Goal: Check status: Check status

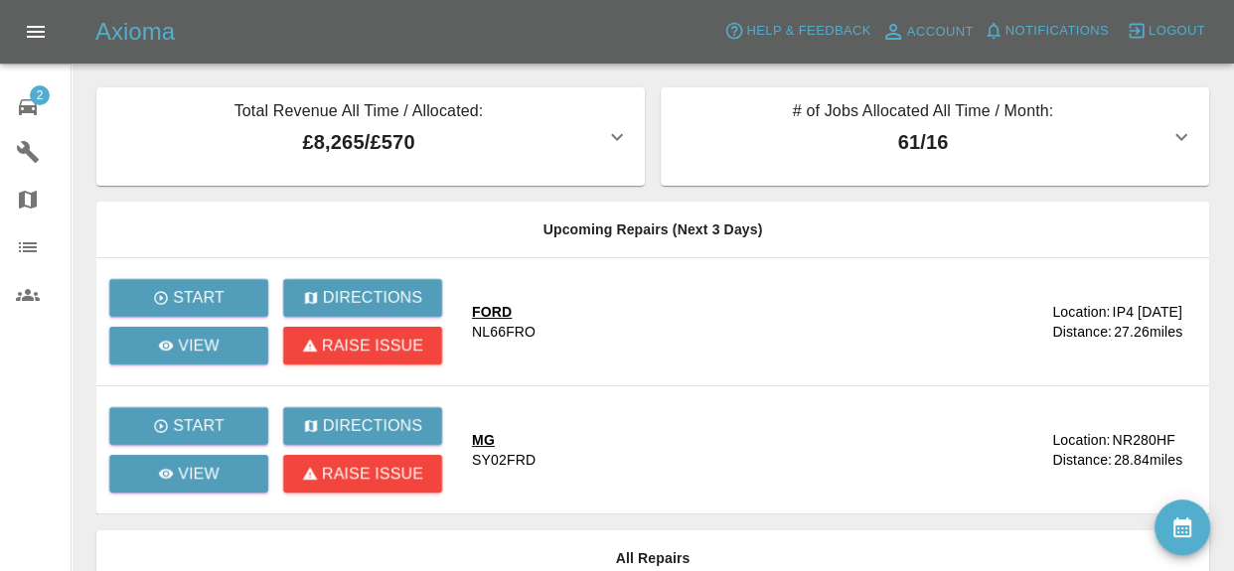
click at [30, 107] on icon at bounding box center [28, 107] width 18 height 16
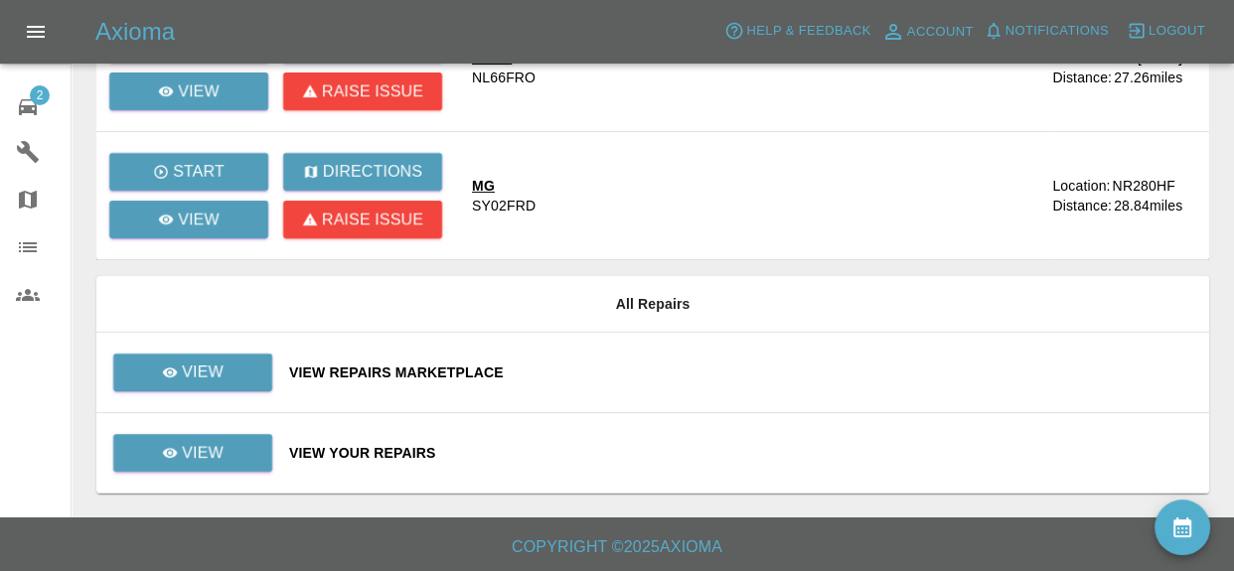
scroll to position [255, 0]
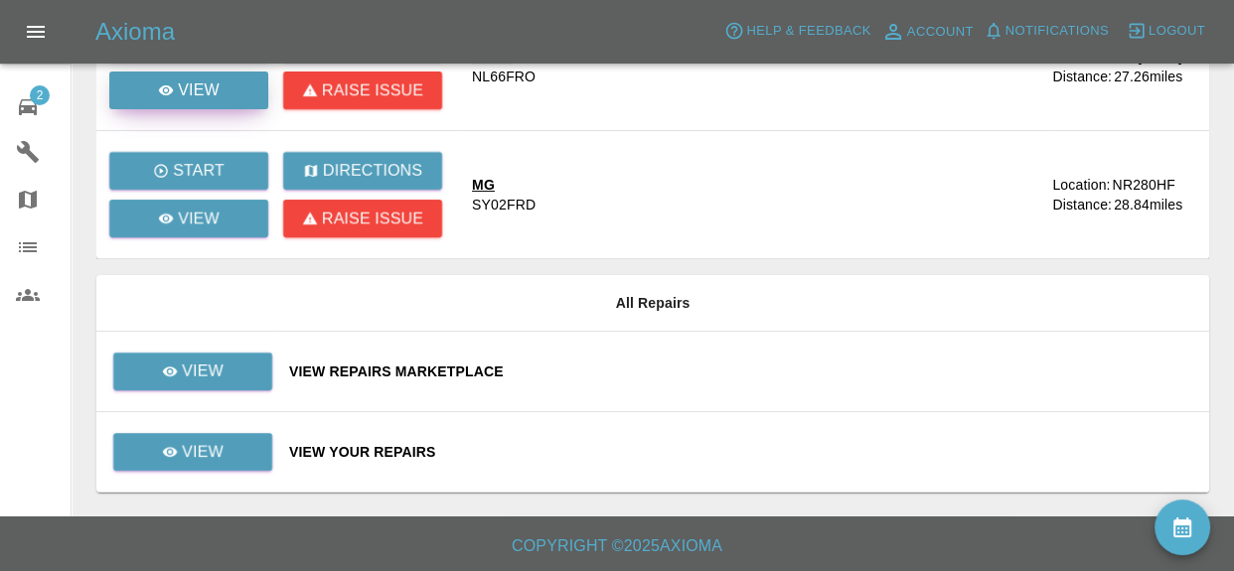
click at [217, 78] on p "View" at bounding box center [199, 90] width 42 height 24
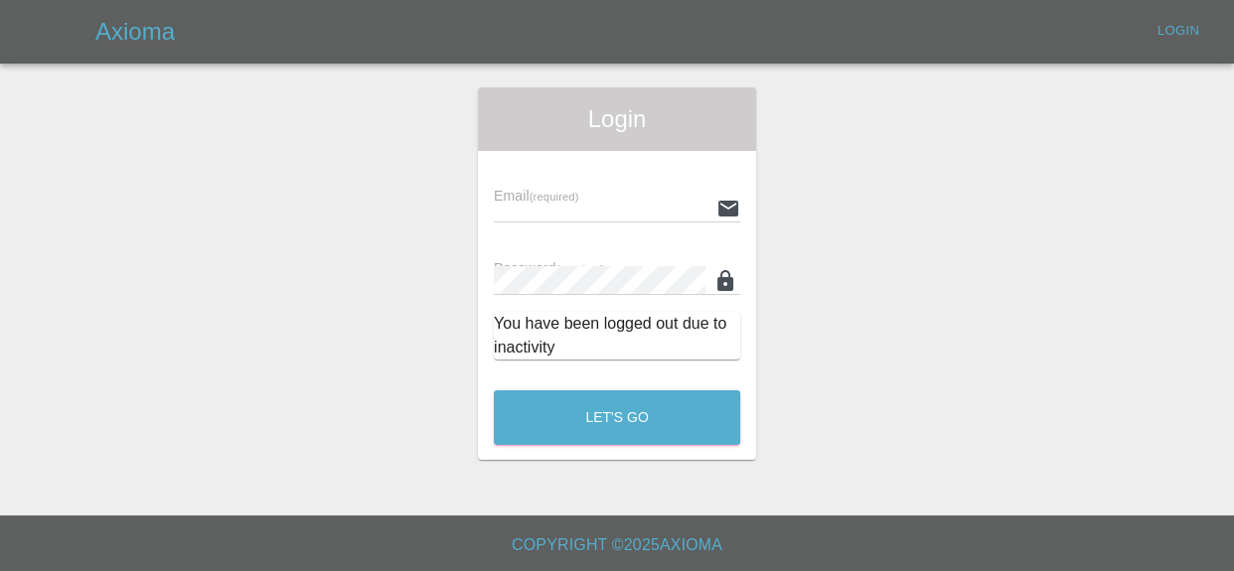
type input "[EMAIL_ADDRESS][DOMAIN_NAME]"
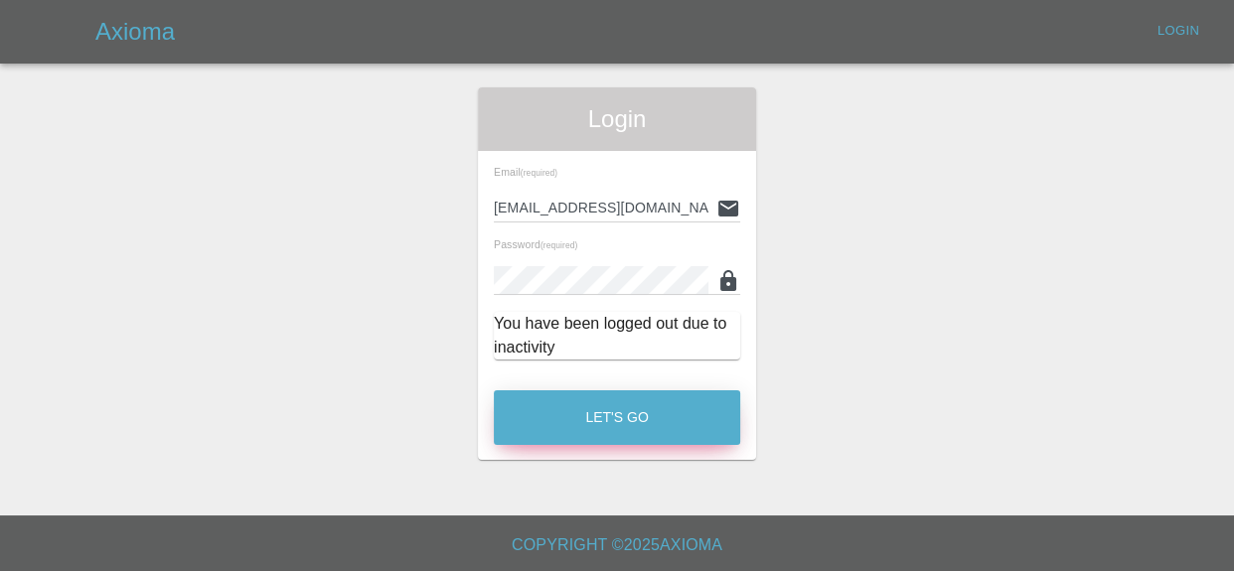
click at [596, 409] on button "Let's Go" at bounding box center [617, 417] width 246 height 55
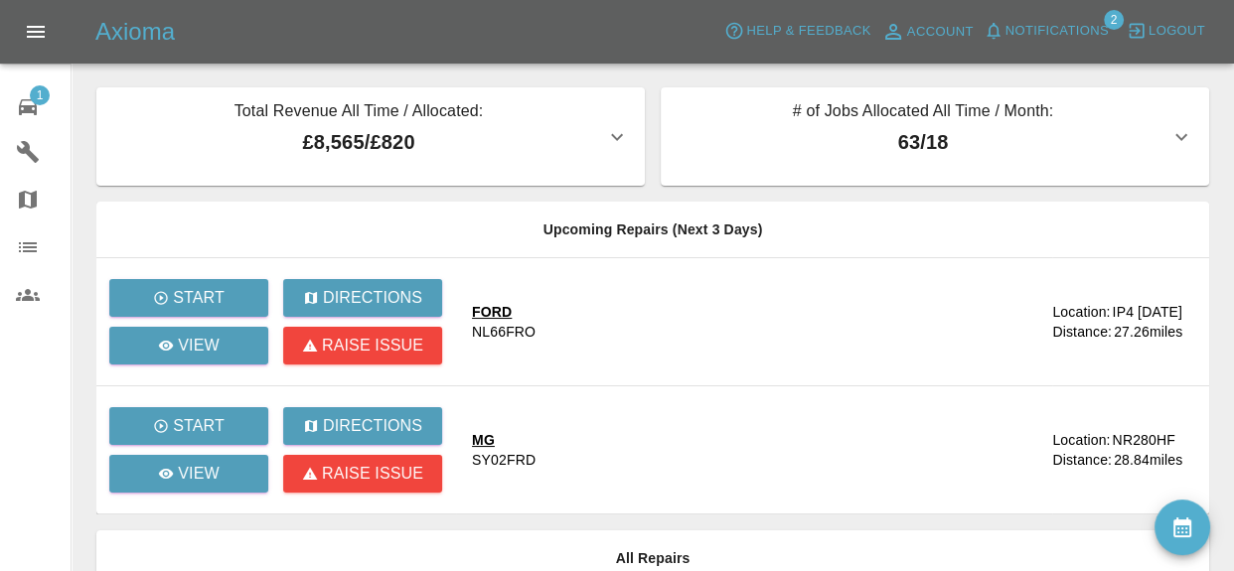
click at [1057, 28] on span "Notifications" at bounding box center [1056, 31] width 103 height 23
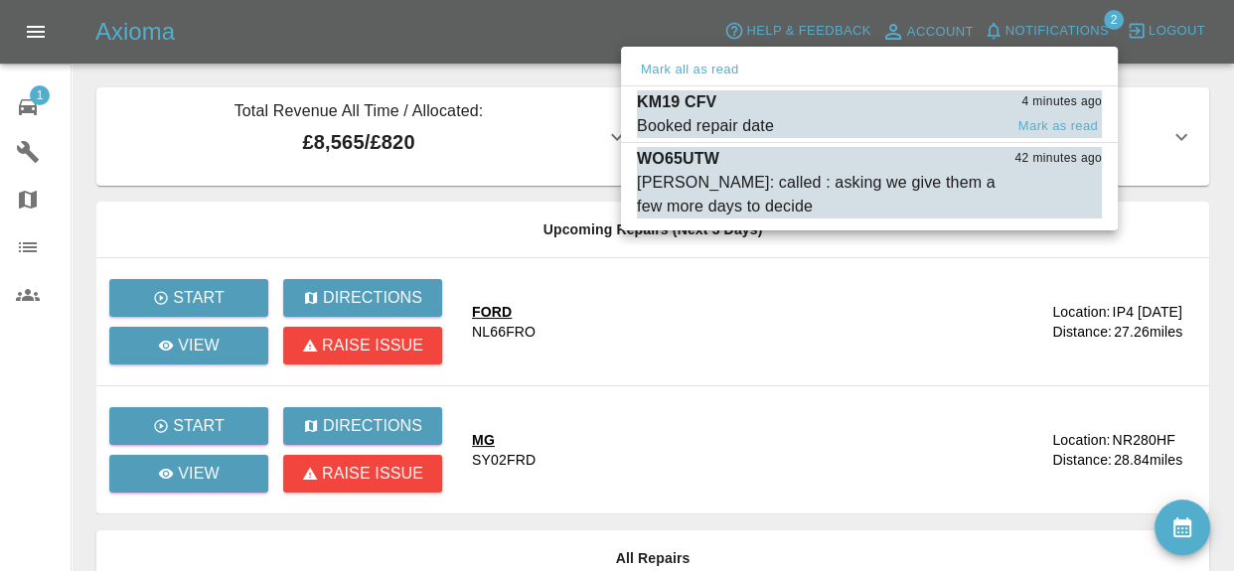
click at [973, 118] on span "Booked repair date" at bounding box center [820, 126] width 366 height 24
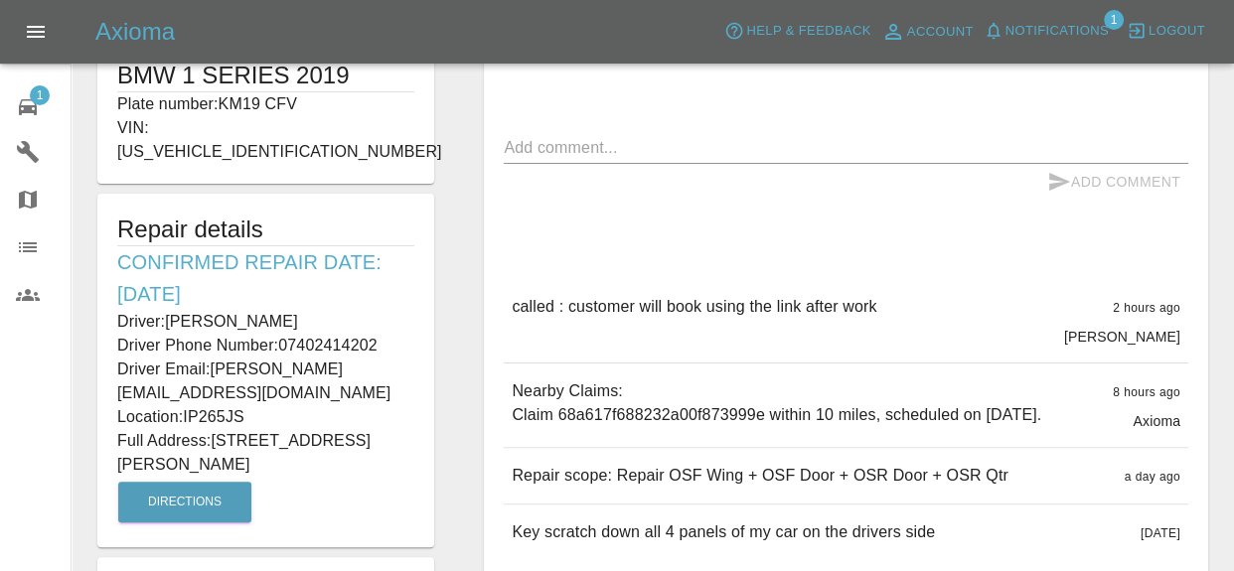
scroll to position [433, 0]
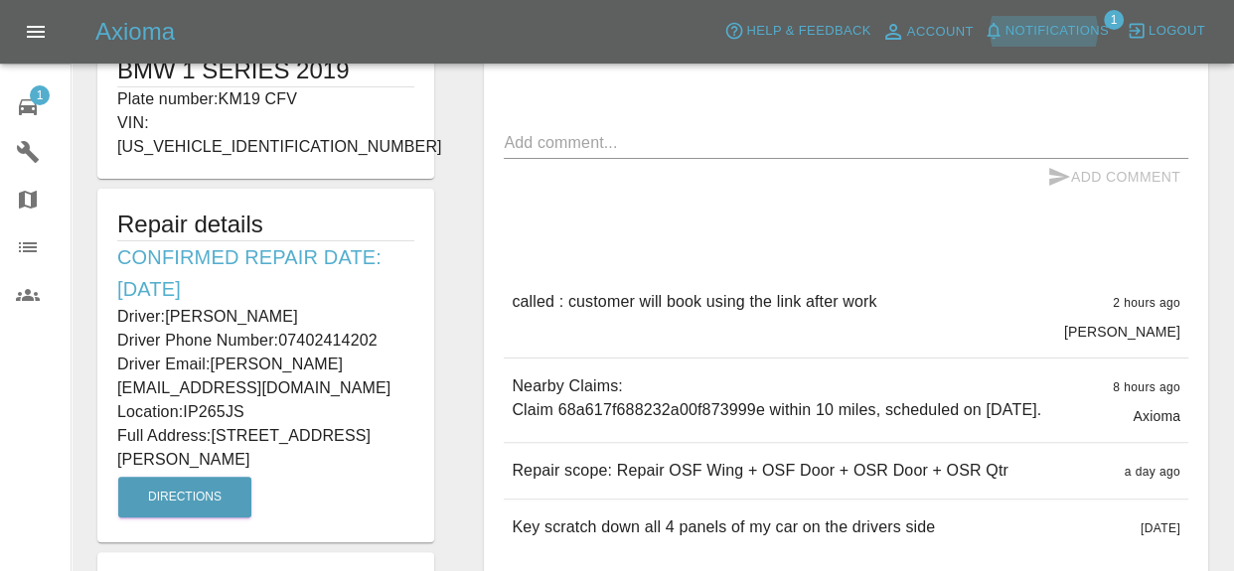
click at [117, 241] on h6 "Confirmed Repair Date: [DATE]" at bounding box center [265, 273] width 297 height 64
drag, startPoint x: 118, startPoint y: 228, endPoint x: 352, endPoint y: 435, distance: 311.7
click at [352, 435] on div "Repair details Confirmed Repair Date: [DATE] Driver: [PERSON_NAME] Driver Phone…" at bounding box center [265, 366] width 337 height 354
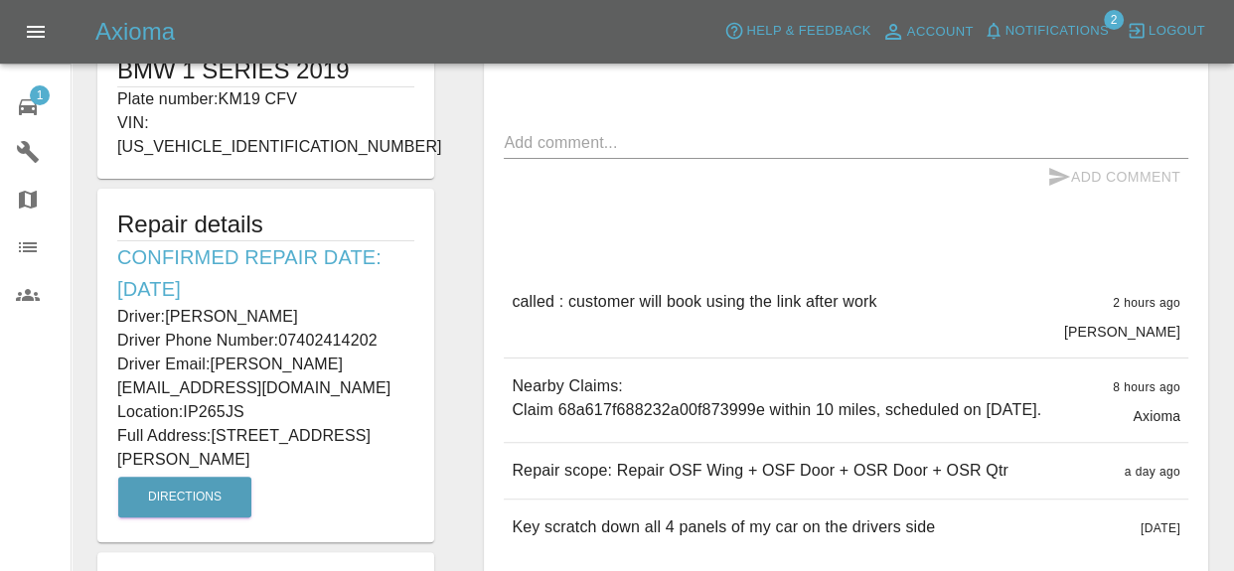
click at [197, 329] on p "Driver Phone Number: [PHONE_NUMBER]" at bounding box center [265, 341] width 297 height 24
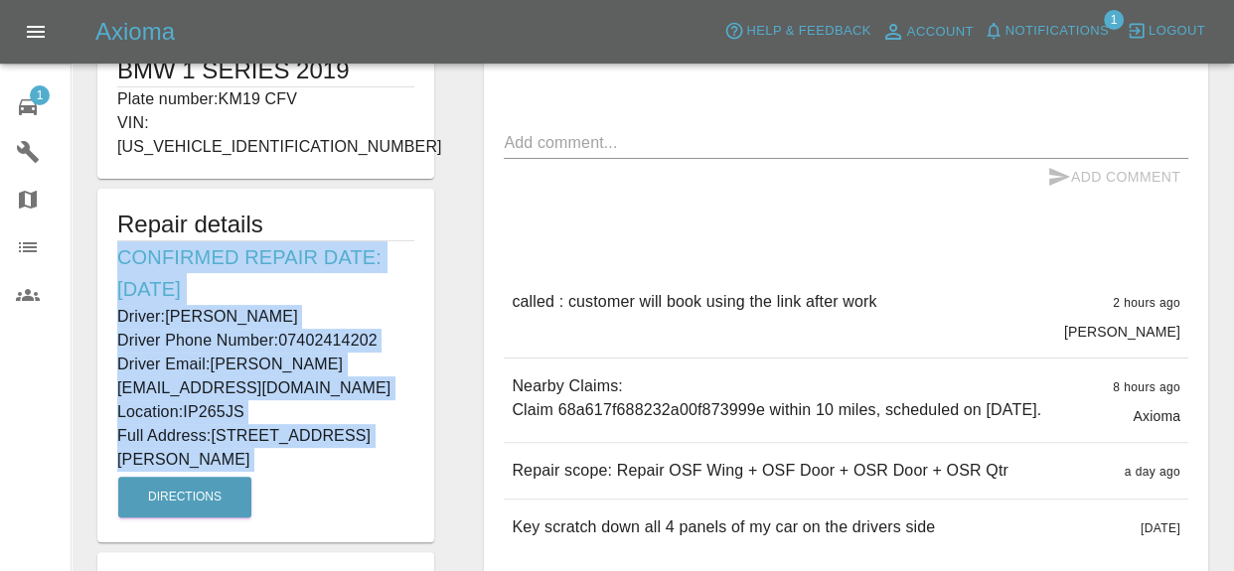
drag, startPoint x: 120, startPoint y: 229, endPoint x: 291, endPoint y: 449, distance: 278.2
click at [291, 449] on div "Repair details Confirmed Repair Date: [DATE] Driver: [PERSON_NAME] Driver Phone…" at bounding box center [265, 366] width 337 height 354
click at [233, 400] on p "Location: IP265JS" at bounding box center [265, 412] width 297 height 24
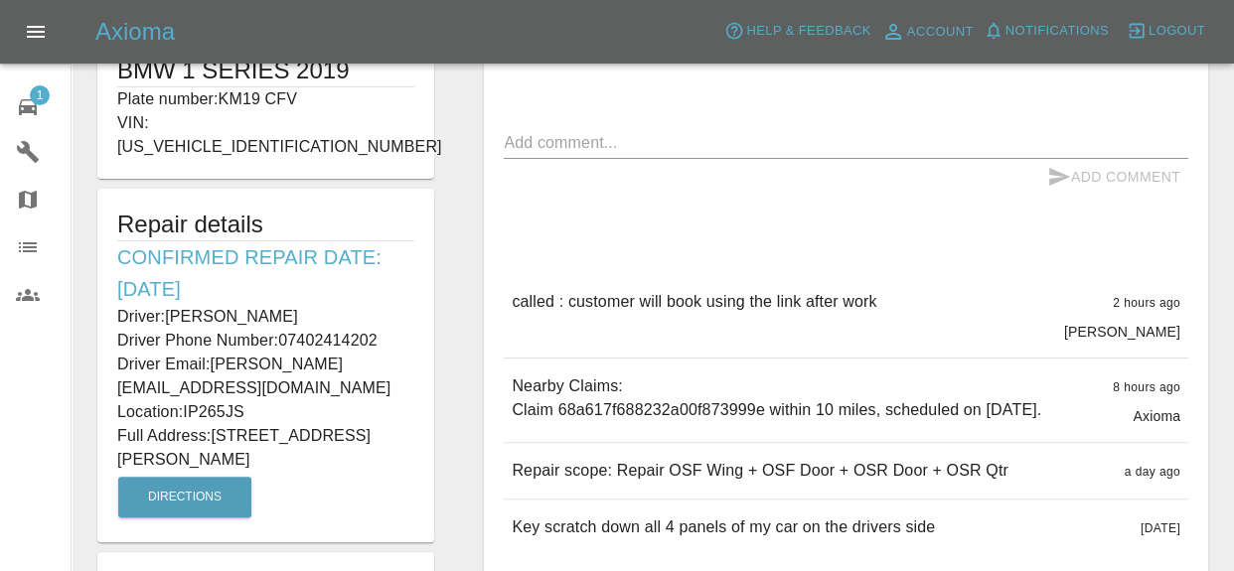
click at [121, 241] on h6 "Confirmed Repair Date: [DATE]" at bounding box center [265, 273] width 297 height 64
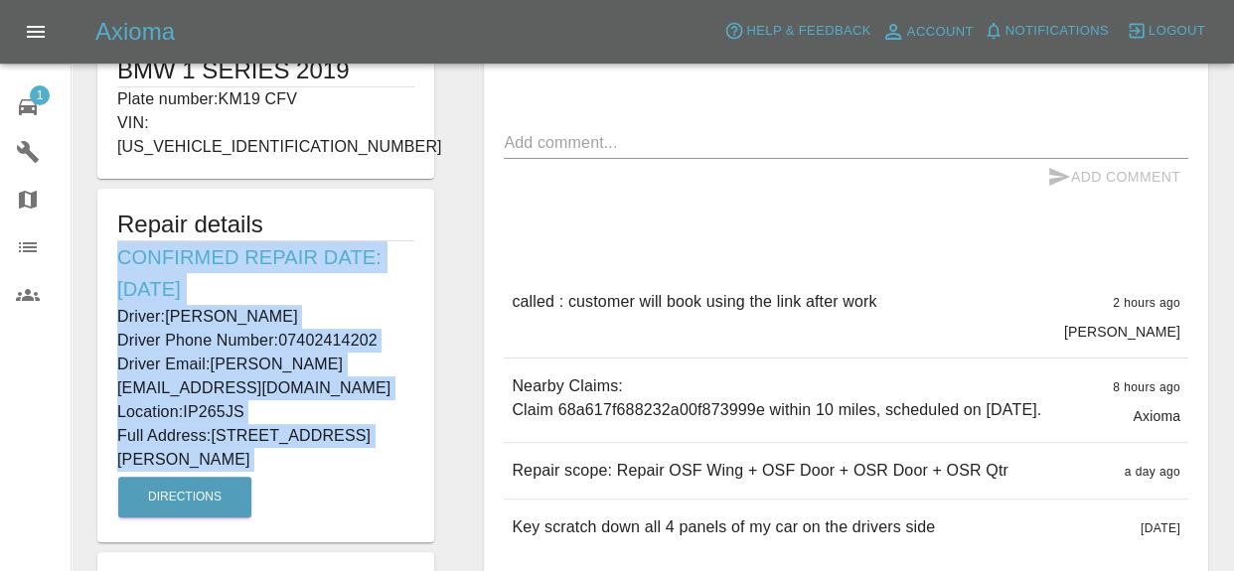
drag, startPoint x: 121, startPoint y: 232, endPoint x: 248, endPoint y: 453, distance: 254.5
click at [248, 453] on div "Repair details Confirmed Repair Date: [DATE] Driver: [PERSON_NAME] Driver Phone…" at bounding box center [265, 366] width 337 height 354
click at [227, 424] on p "Full Address: [STREET_ADDRESS][PERSON_NAME]" at bounding box center [265, 448] width 297 height 48
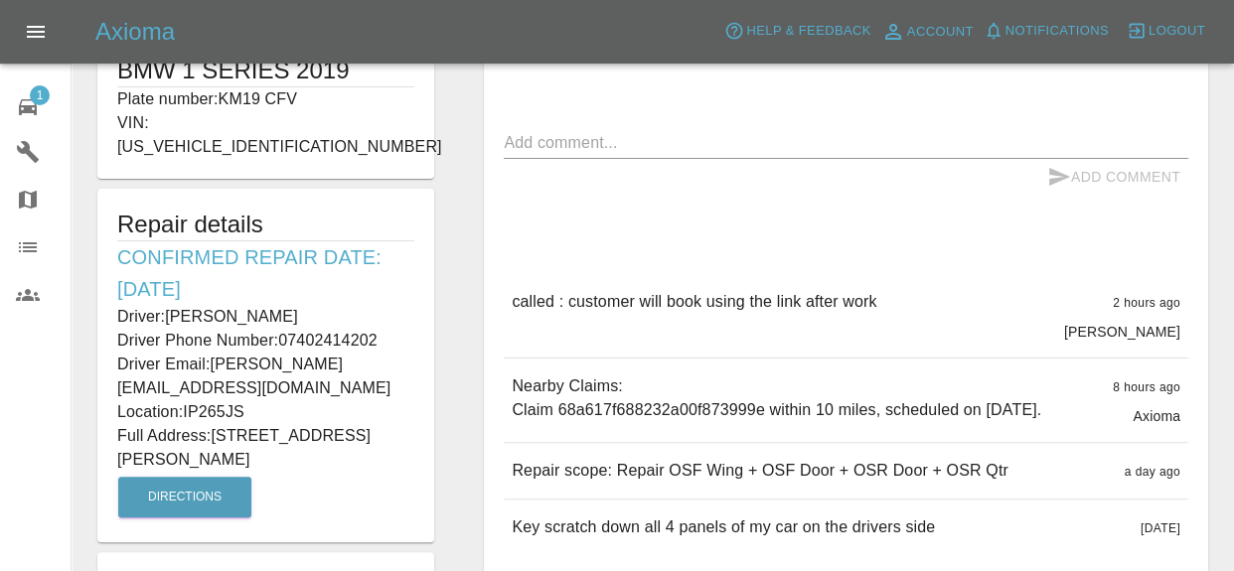
click at [227, 424] on p "Full Address: [STREET_ADDRESS][PERSON_NAME]" at bounding box center [265, 448] width 297 height 48
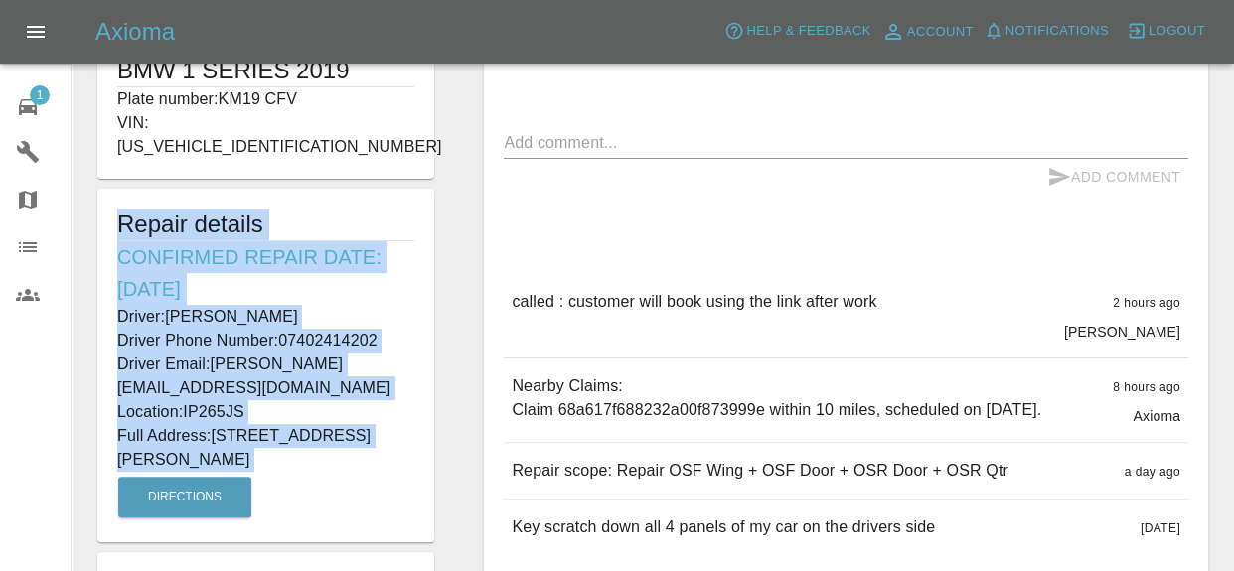
drag, startPoint x: 235, startPoint y: 434, endPoint x: 115, endPoint y: 199, distance: 264.3
click at [115, 199] on div "Repair details Confirmed Repair Date: [DATE] Driver: [PERSON_NAME] Driver Phone…" at bounding box center [265, 366] width 337 height 354
click at [166, 305] on p "Driver: [PERSON_NAME]" at bounding box center [265, 317] width 297 height 24
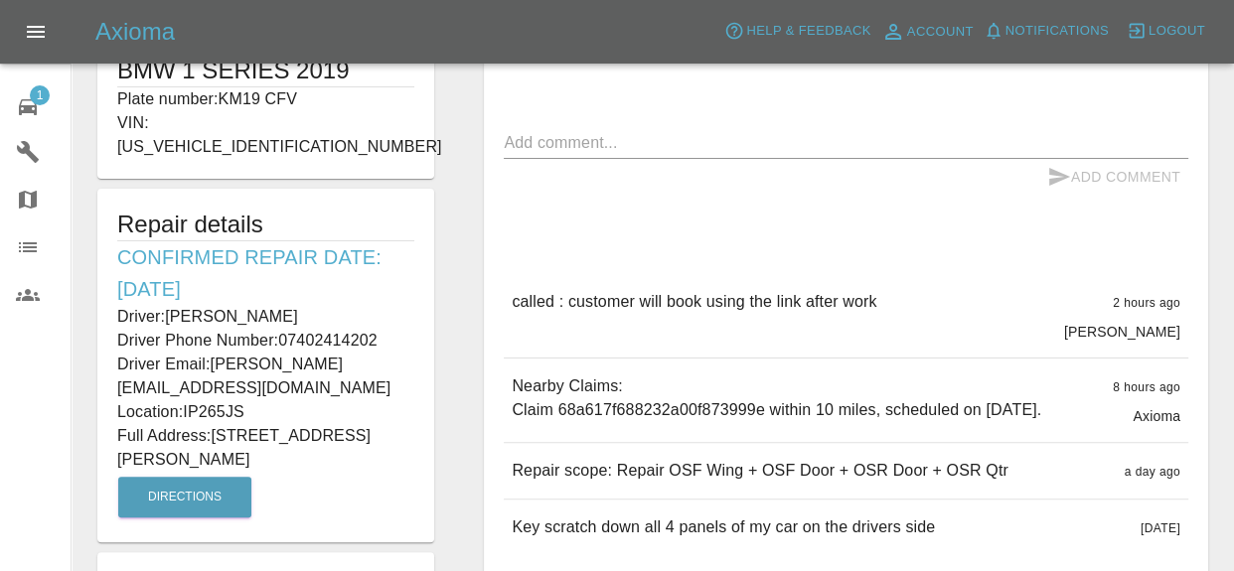
click at [166, 305] on p "Driver: [PERSON_NAME]" at bounding box center [265, 317] width 297 height 24
drag, startPoint x: 117, startPoint y: 238, endPoint x: 310, endPoint y: 437, distance: 276.8
click at [310, 437] on div "Repair details Confirmed Repair Date: [DATE] Driver: [PERSON_NAME] Driver Phone…" at bounding box center [265, 366] width 337 height 354
copy div "Confirmed Repair Date: [DATE] Driver: [PERSON_NAME] Driver Phone Number: 074024…"
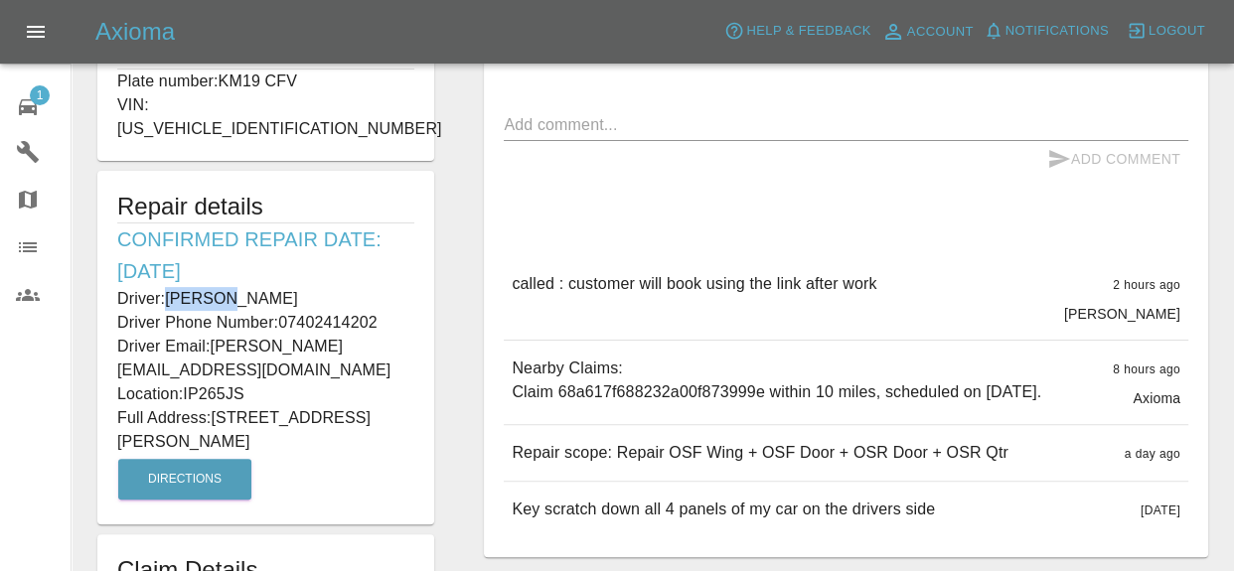
scroll to position [461, 0]
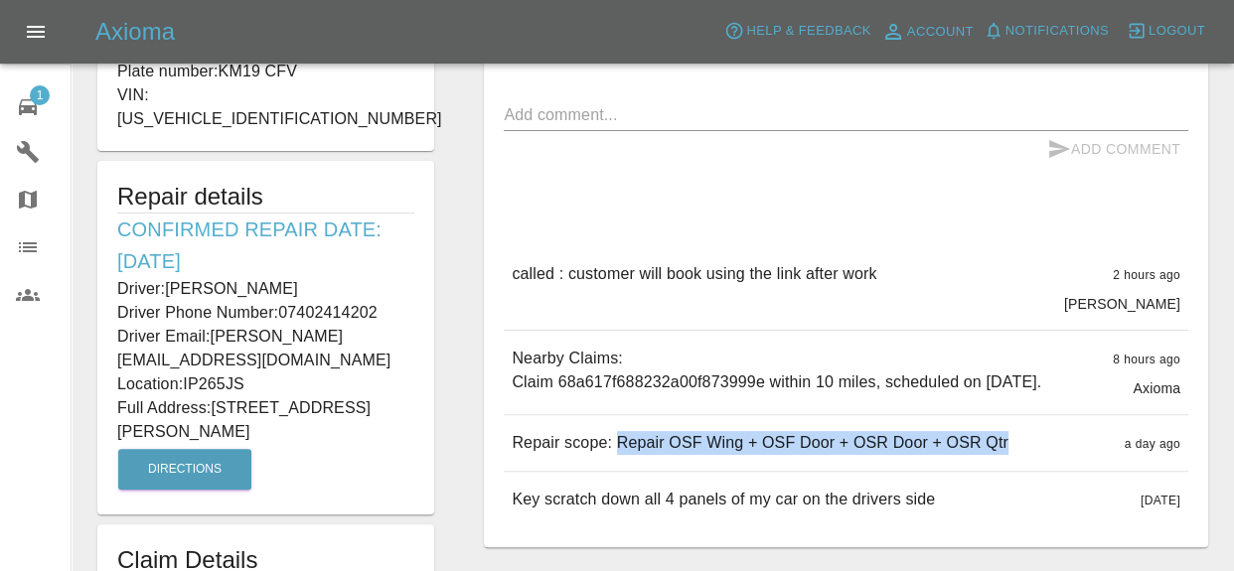
drag, startPoint x: 614, startPoint y: 463, endPoint x: 1014, endPoint y: 465, distance: 400.3
click at [1014, 469] on div "Repair scope: Repair OSF Wing + OSF Door + OSR Door + OSR Qtr a day ago" at bounding box center [846, 443] width 684 height 56
copy p "Repair OSF Wing + OSF Door + OSR Door + OSR Qtr"
drag, startPoint x: 119, startPoint y: 204, endPoint x: 335, endPoint y: 409, distance: 297.9
click at [335, 409] on div "Repair details Confirmed Repair Date: [DATE] Driver: [PERSON_NAME] Driver Phone…" at bounding box center [265, 338] width 337 height 354
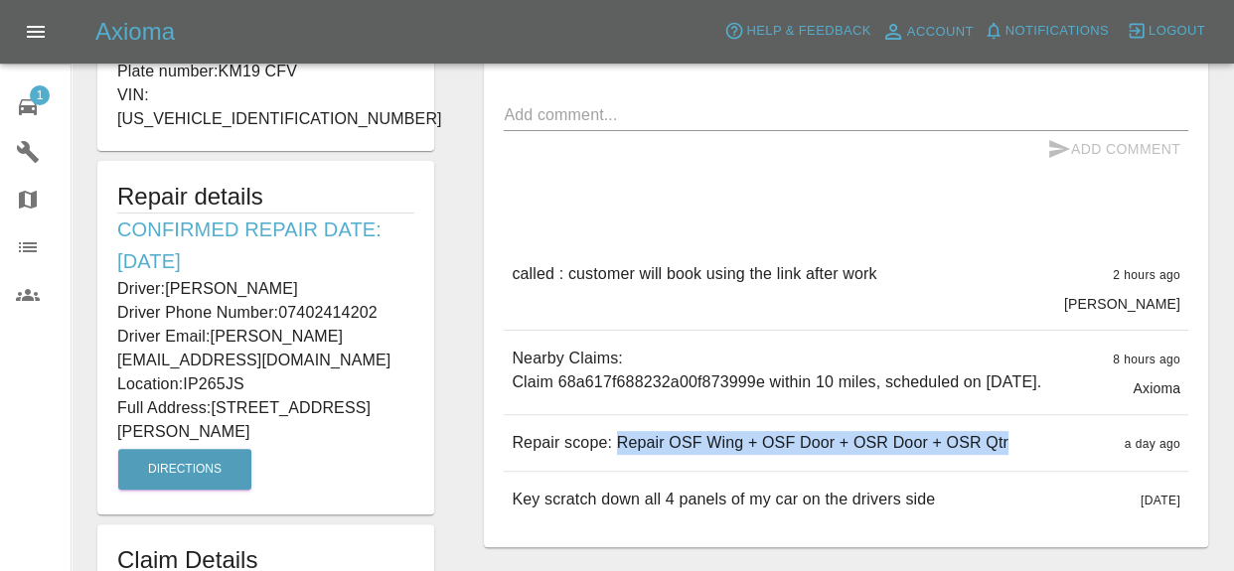
copy div "Confirmed Repair Date: [DATE] Driver: [PERSON_NAME] Driver Phone Number: 074024…"
click at [360, 277] on div "Driver: [PERSON_NAME] Driver Phone Number: 07402414202 Driver Email: [PERSON_NA…" at bounding box center [265, 324] width 297 height 95
click at [407, 237] on h6 "Confirmed Repair Date: [DATE]" at bounding box center [265, 246] width 297 height 64
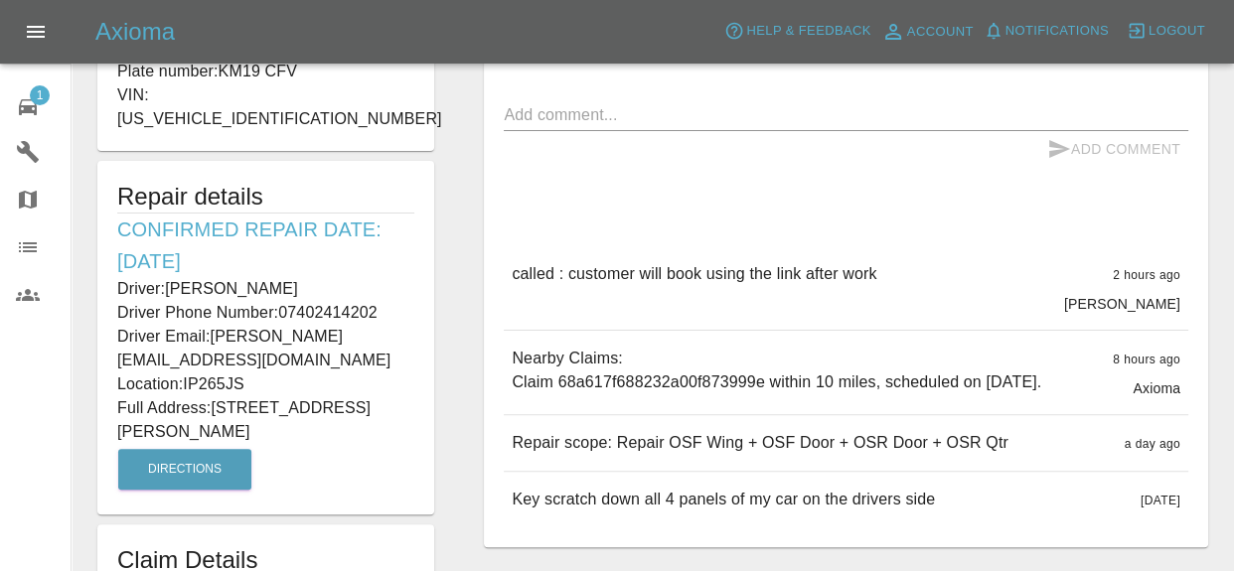
scroll to position [0, 0]
